Goal: Communication & Community: Answer question/provide support

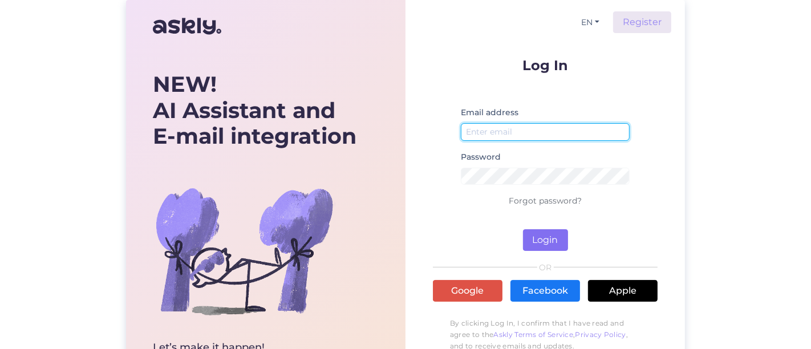
type input "[EMAIL_ADDRESS][DOMAIN_NAME]"
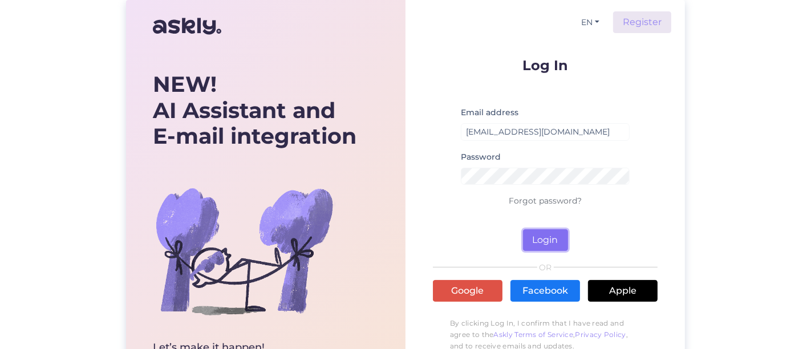
click at [404, 235] on button "Login" at bounding box center [545, 240] width 45 height 22
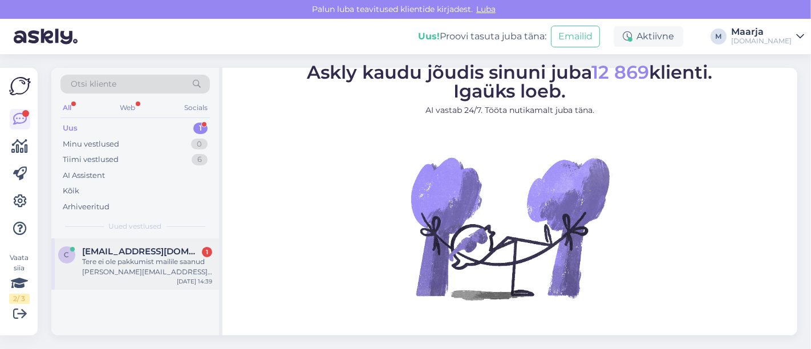
click at [154, 255] on span "[EMAIL_ADDRESS][DOMAIN_NAME]" at bounding box center [141, 251] width 119 height 10
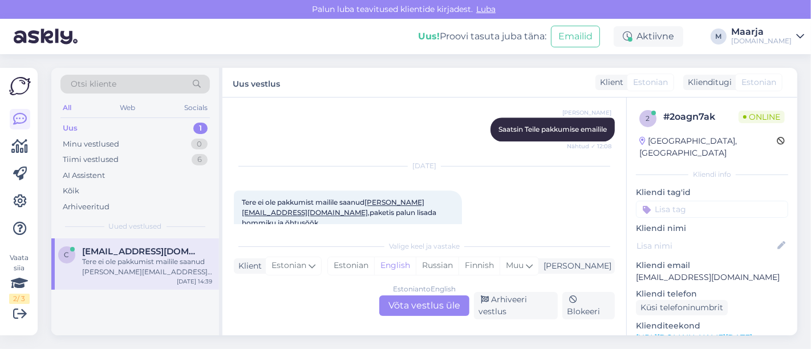
scroll to position [2843, 0]
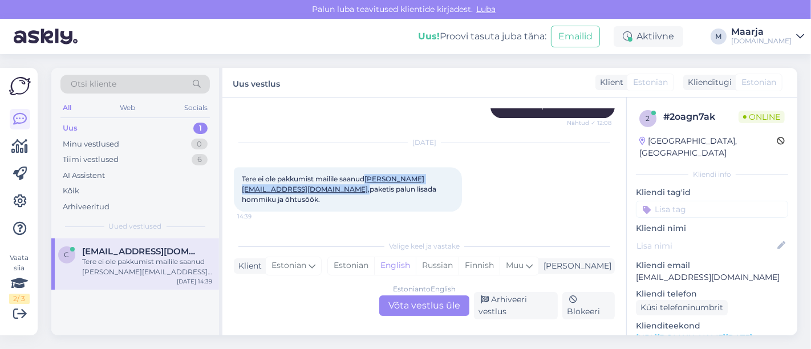
drag, startPoint x: 340, startPoint y: 191, endPoint x: 230, endPoint y: 193, distance: 110.6
click at [230, 193] on div "Vestlus algas [DATE] Oktoobris soovin [PERSON_NAME] hinnas pakkumist 1le 1ses t…" at bounding box center [424, 216] width 404 height 238
copy span "[PERSON_NAME][EMAIL_ADDRESS][DOMAIN_NAME] ,"
click at [404, 191] on div "[DATE] Tere ei ole pakkumist mailile saanud [PERSON_NAME][EMAIL_ADDRESS][DOMAIN…" at bounding box center [424, 177] width 381 height 93
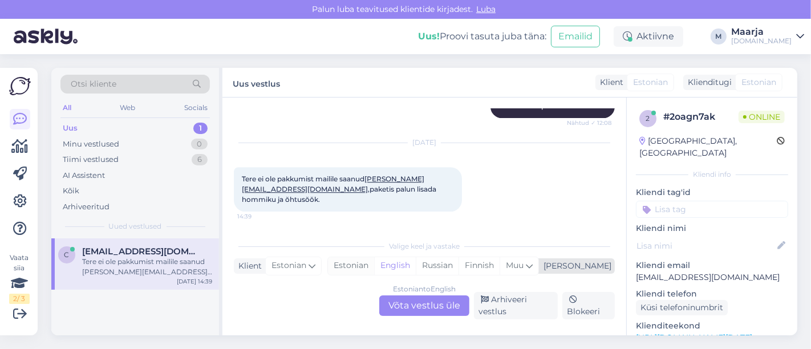
click at [374, 265] on div "Estonian" at bounding box center [351, 265] width 46 height 17
click at [404, 310] on div "Estonian to Estonian Võta vestlus üle" at bounding box center [424, 305] width 90 height 21
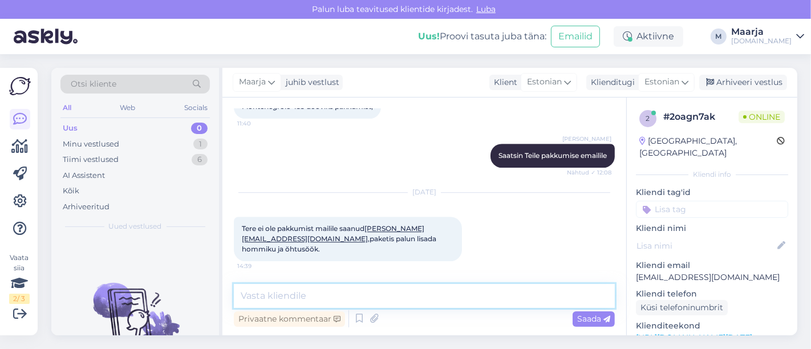
click at [345, 292] on textarea at bounding box center [424, 296] width 381 height 24
type textarea "Tere, edastasin Teile kirja uuesti"
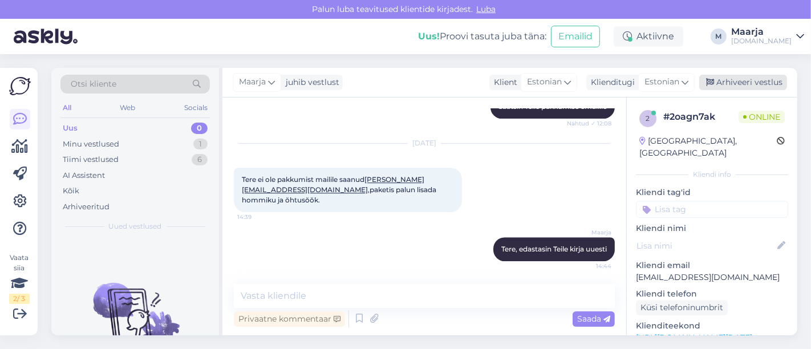
click at [404, 83] on div "Arhiveeri vestlus" at bounding box center [743, 82] width 88 height 15
